Goal: Use online tool/utility: Utilize a website feature to perform a specific function

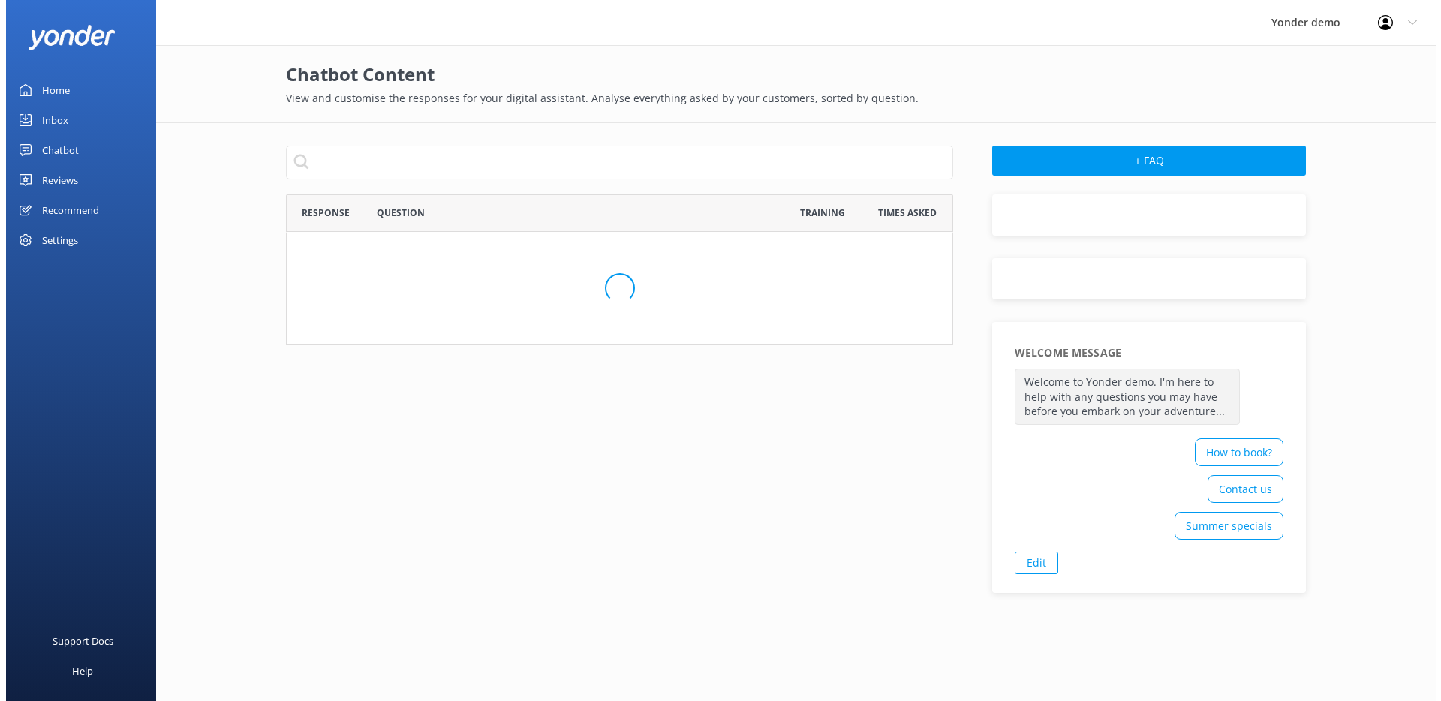
scroll to position [852, 657]
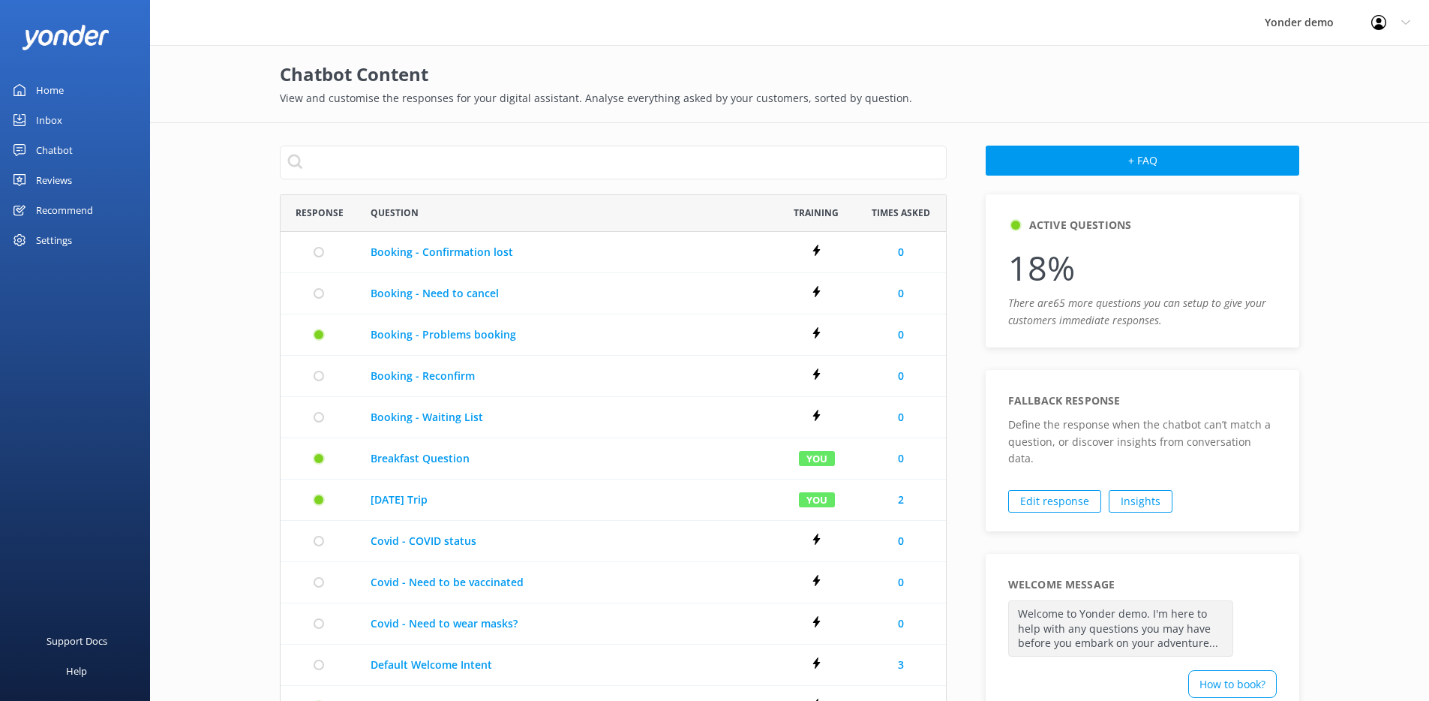
click at [68, 118] on link "Inbox" at bounding box center [75, 120] width 150 height 30
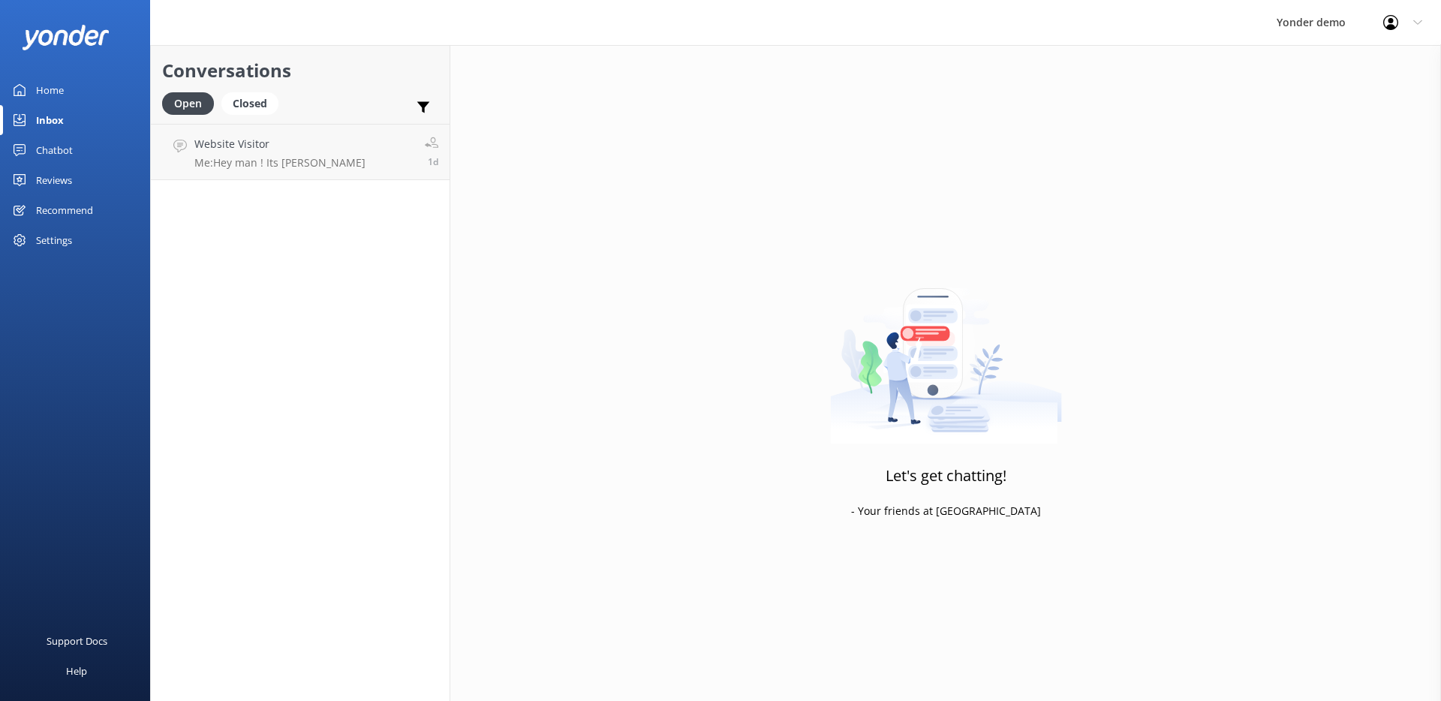
click at [76, 152] on link "Chatbot" at bounding box center [75, 150] width 150 height 30
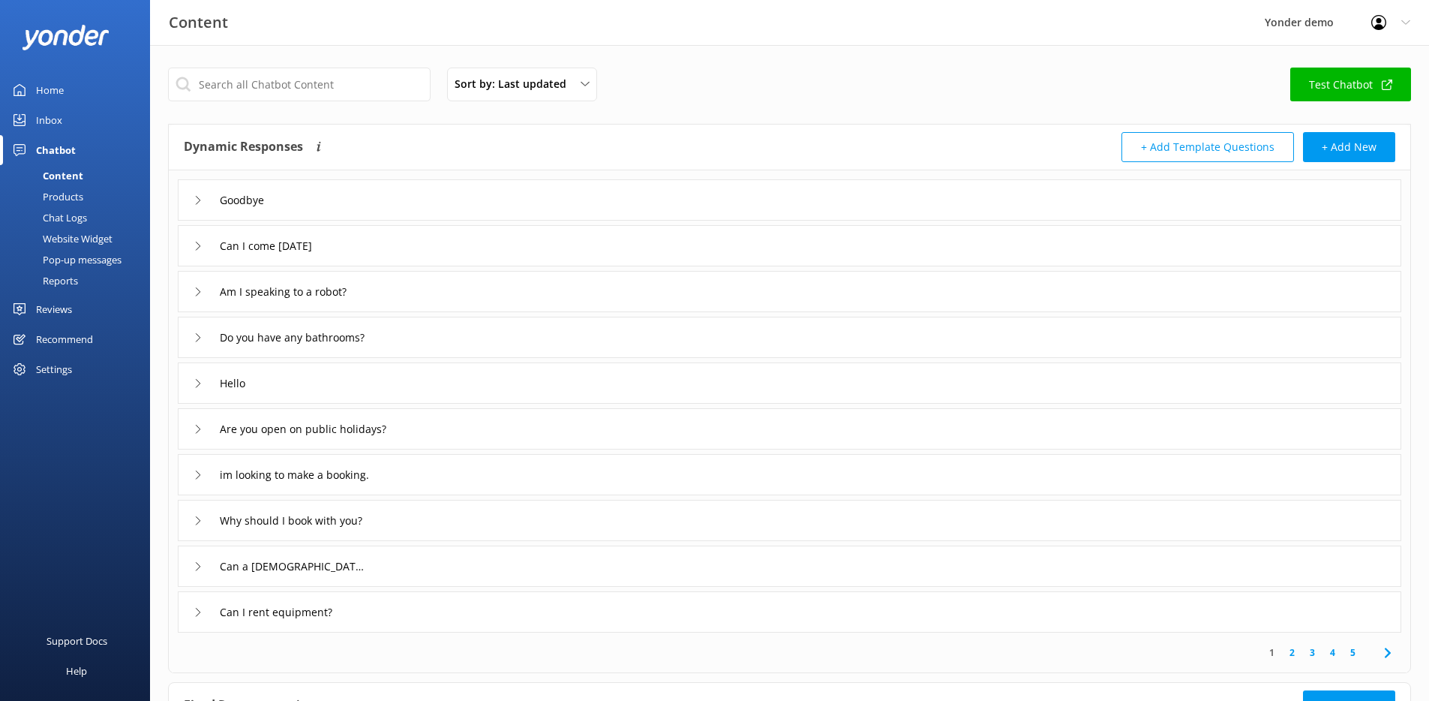
click at [1326, 92] on link "Test Chatbot" at bounding box center [1351, 85] width 121 height 34
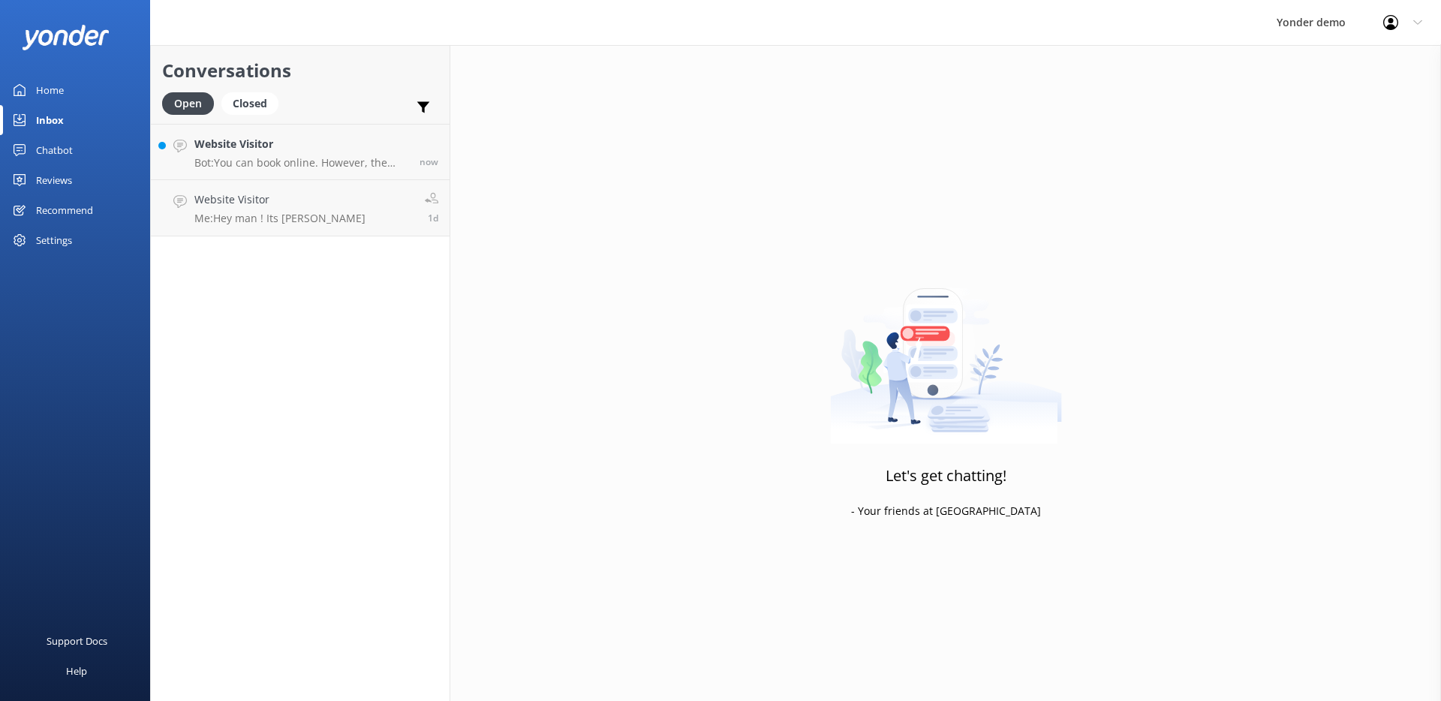
click at [1300, 30] on div "Yonder demo" at bounding box center [1310, 22] width 107 height 45
